Goal: Transaction & Acquisition: Purchase product/service

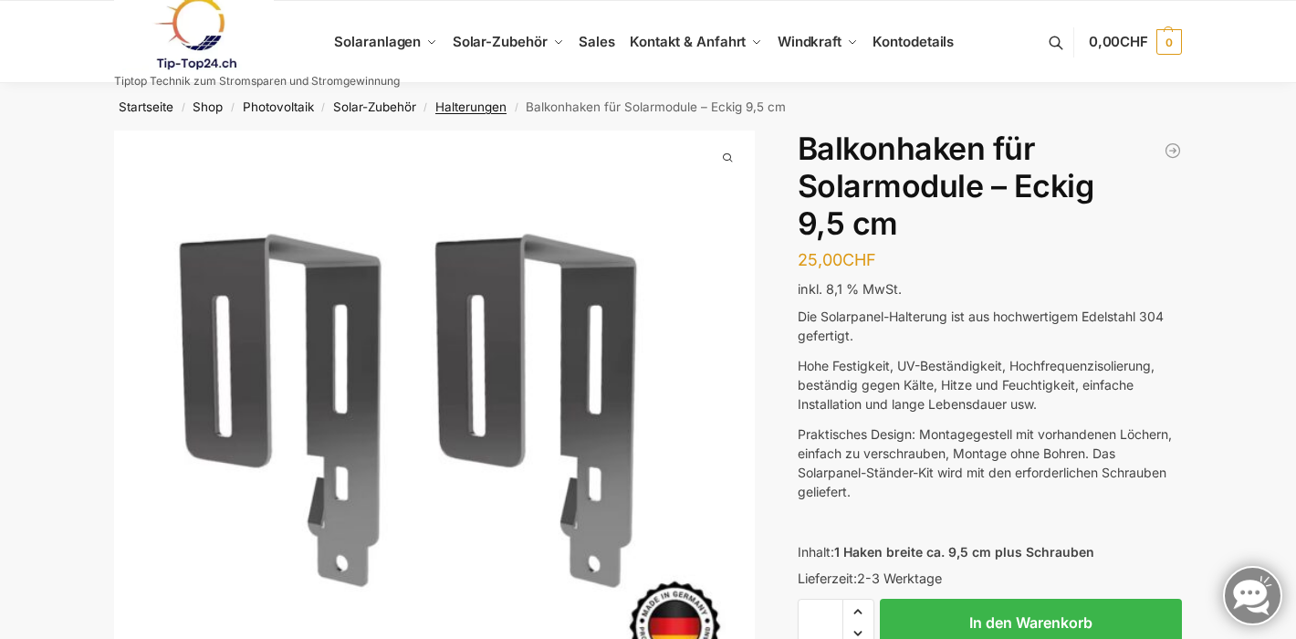
click at [477, 102] on link "Halterungen" at bounding box center [470, 106] width 71 height 15
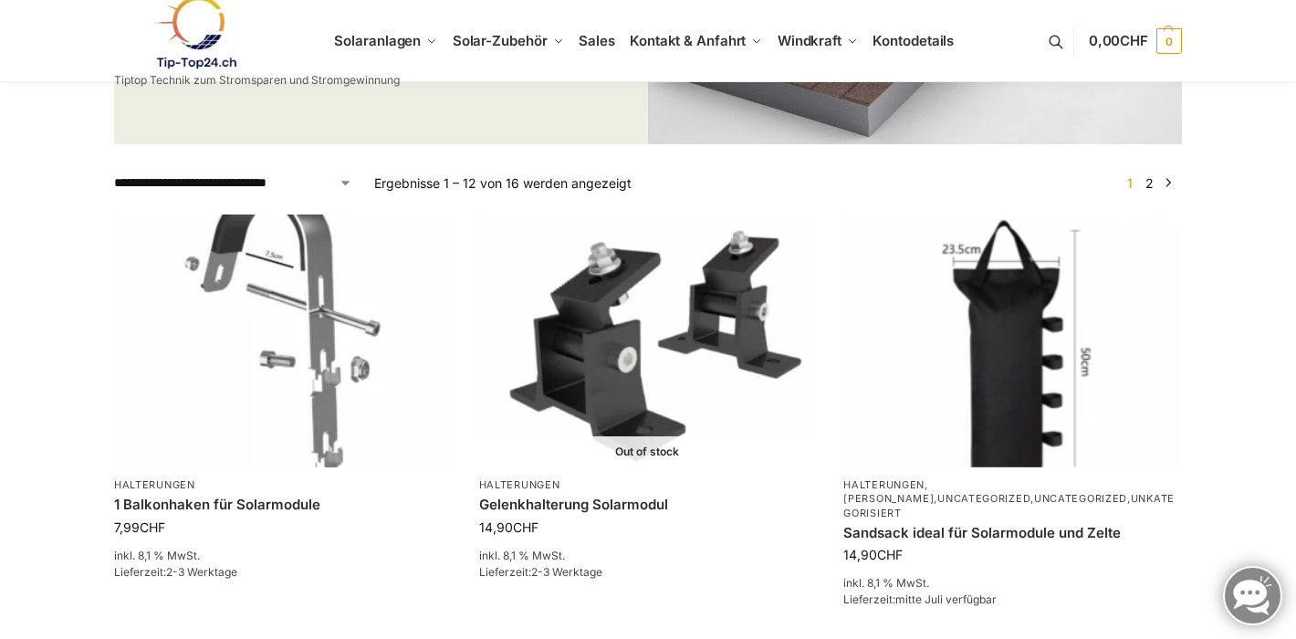
scroll to position [519, 0]
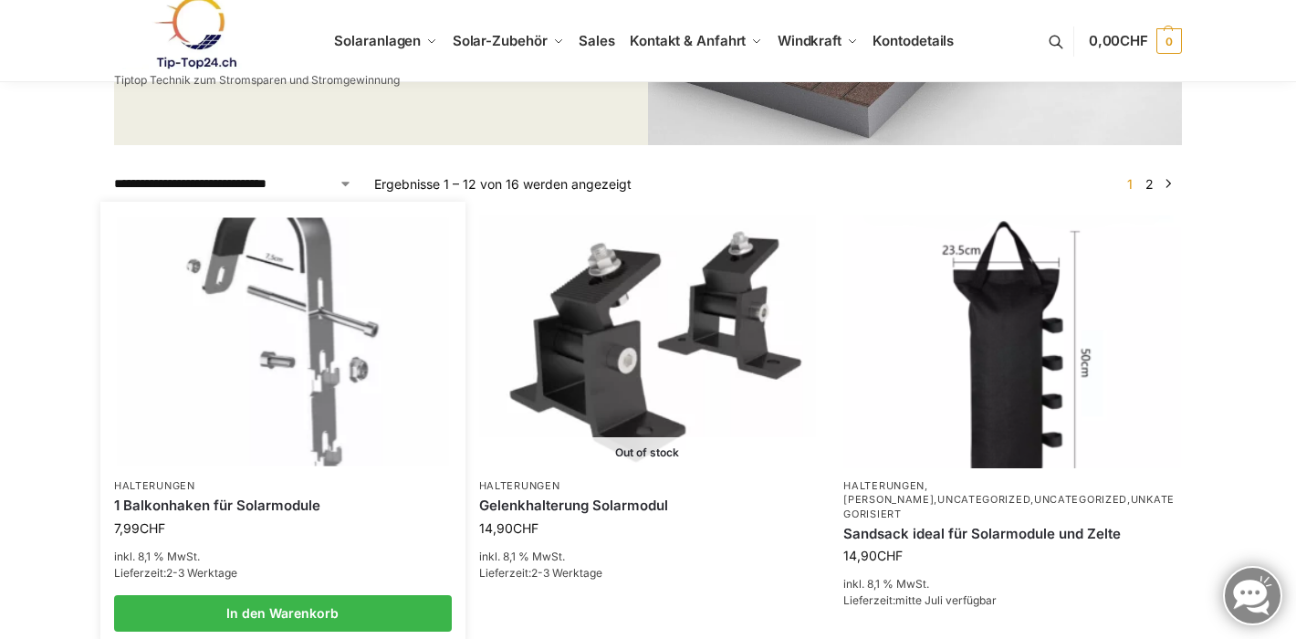
click at [309, 324] on img at bounding box center [282, 341] width 331 height 248
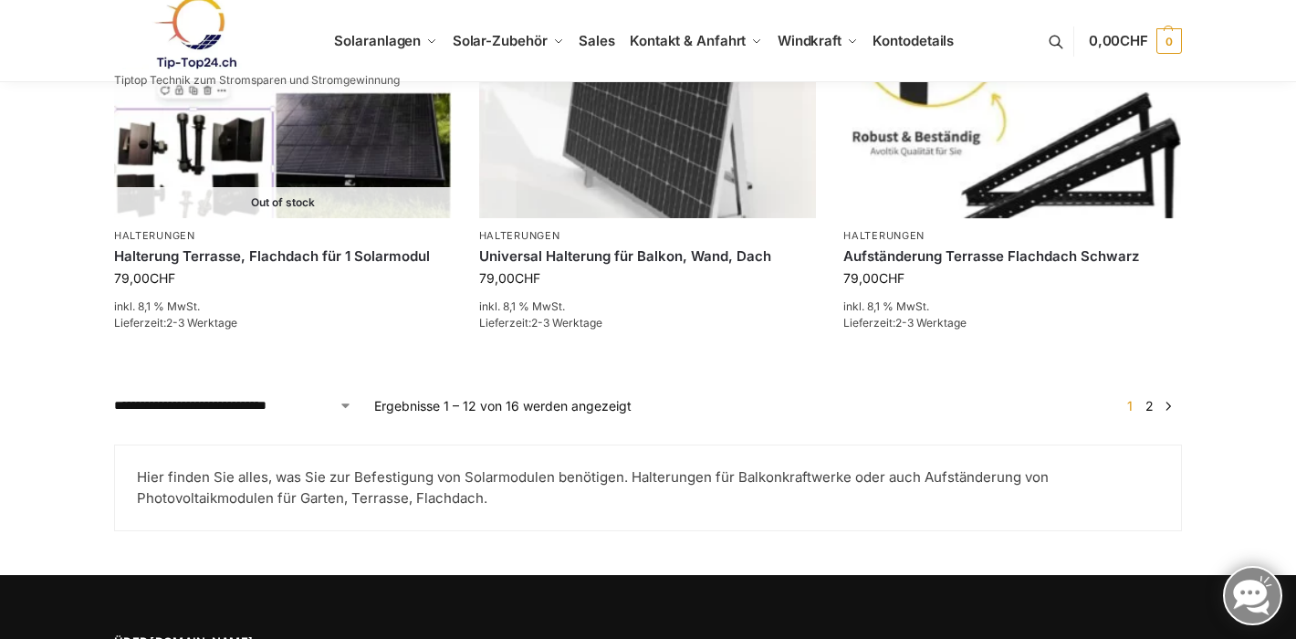
scroll to position [2141, 0]
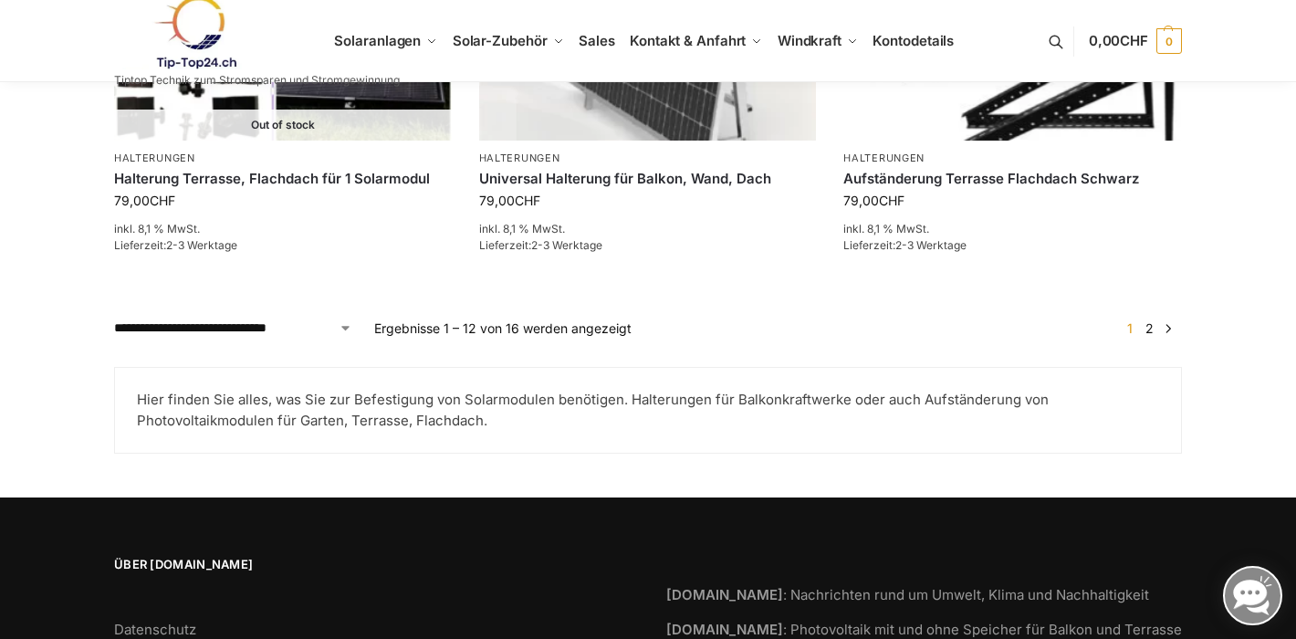
click at [1166, 319] on link "→" at bounding box center [1169, 328] width 14 height 19
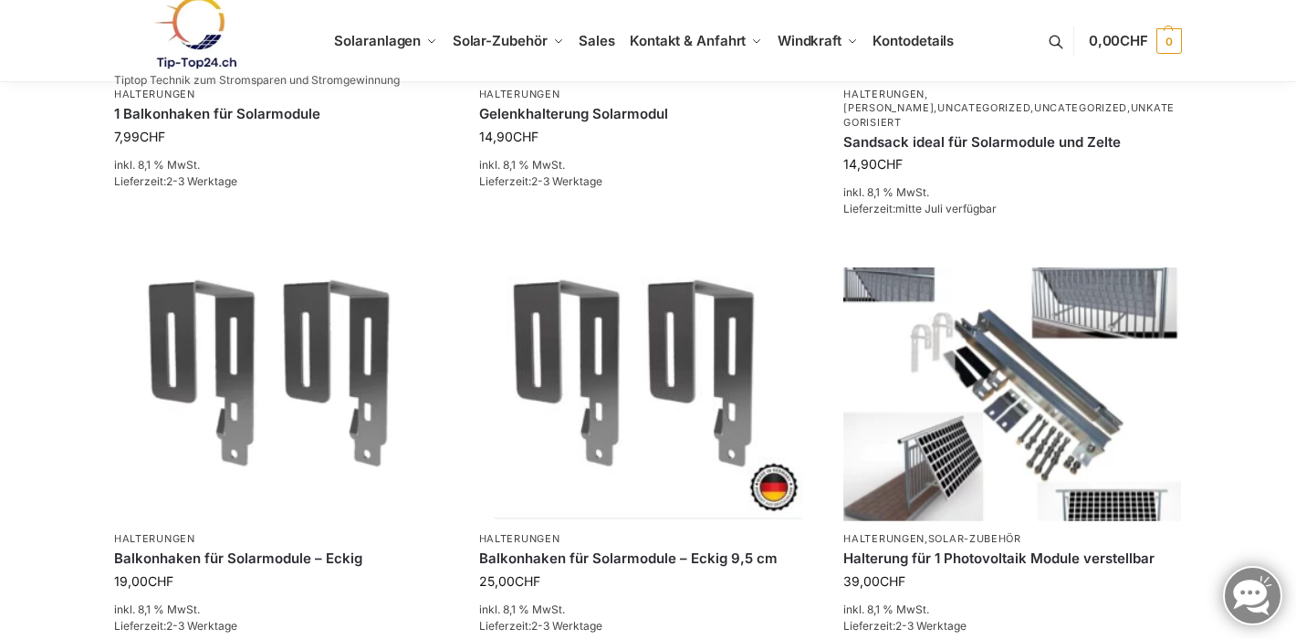
scroll to position [1001, 0]
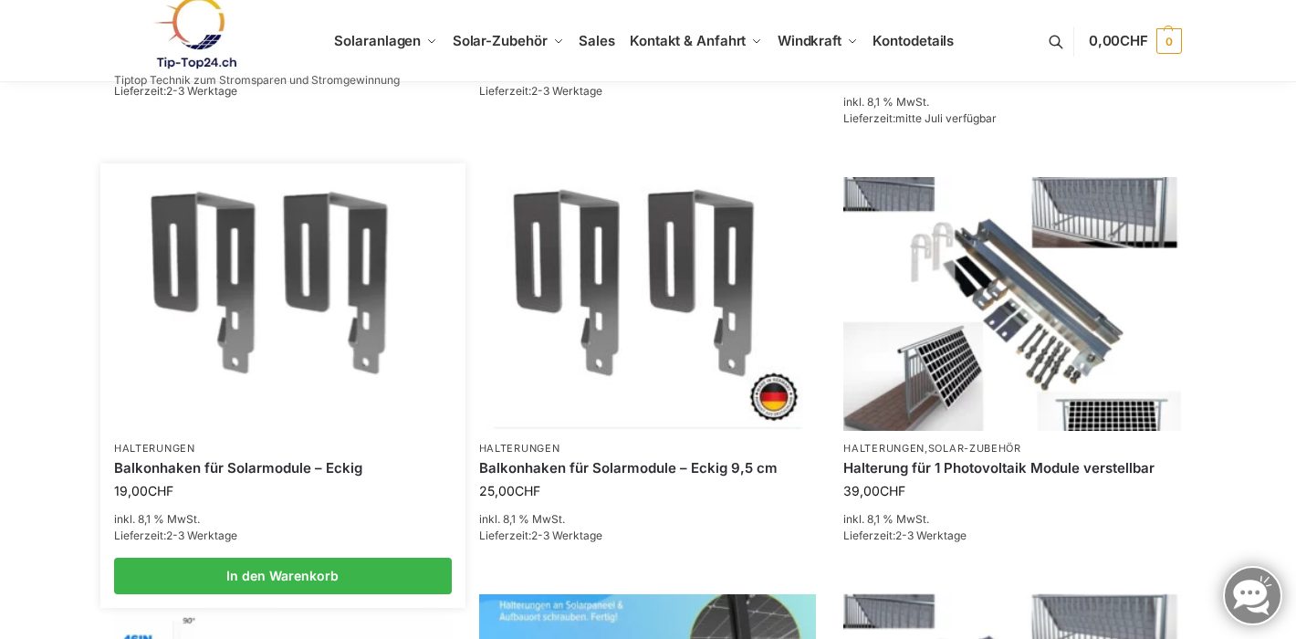
click at [360, 459] on link "Balkonhaken für Solarmodule – Eckig" at bounding box center [283, 468] width 338 height 18
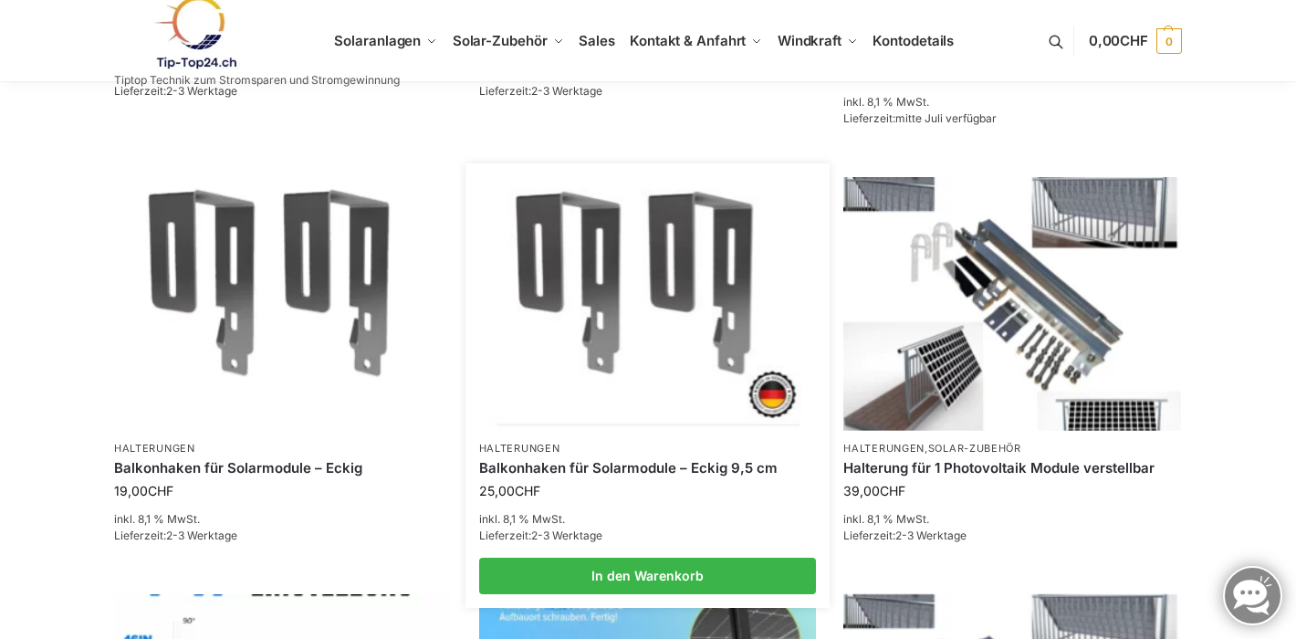
click at [646, 291] on img at bounding box center [647, 304] width 331 height 248
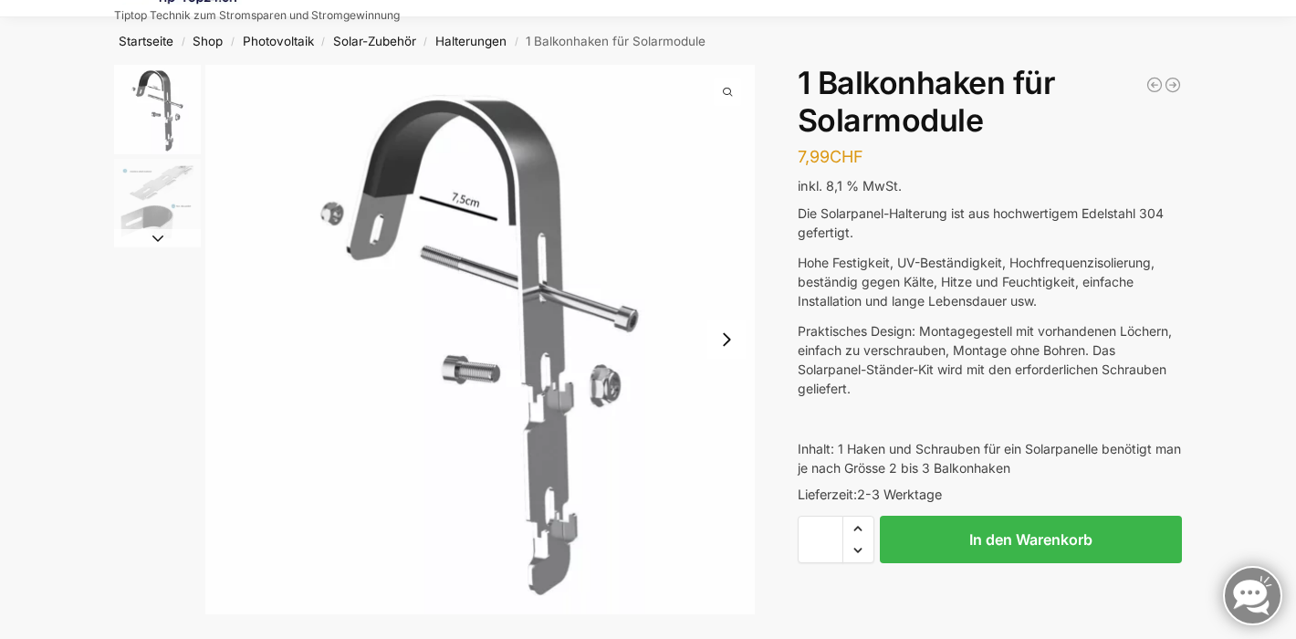
scroll to position [68, 0]
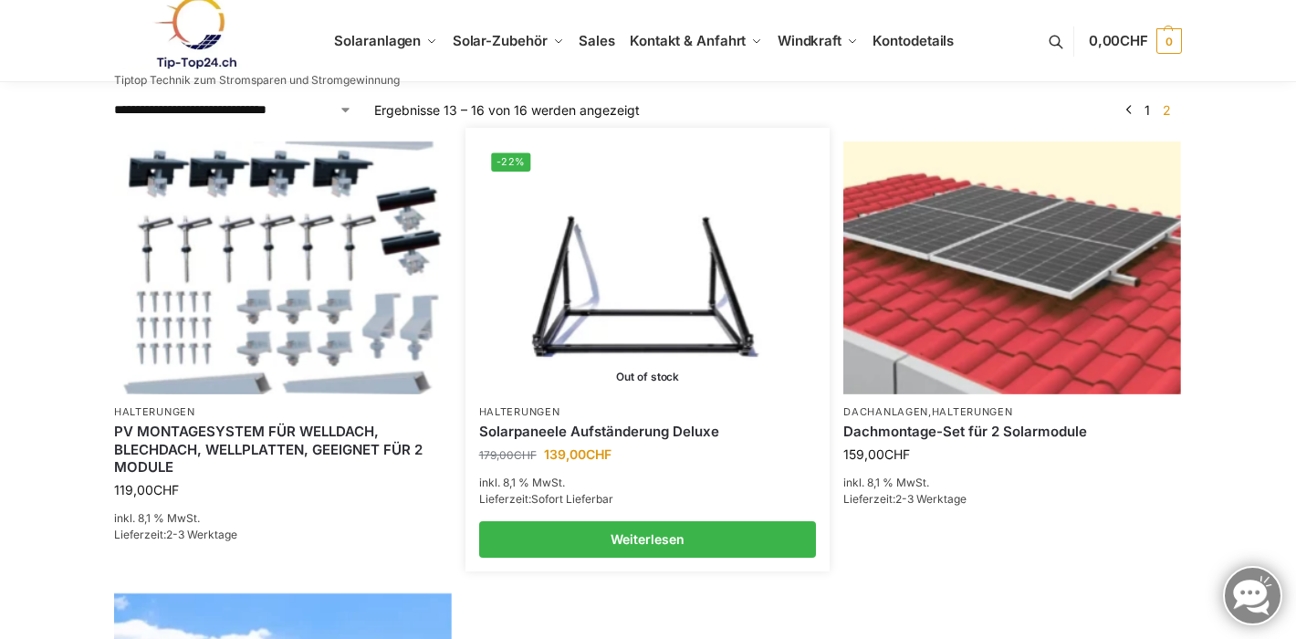
scroll to position [592, 0]
